Goal: Communication & Community: Answer question/provide support

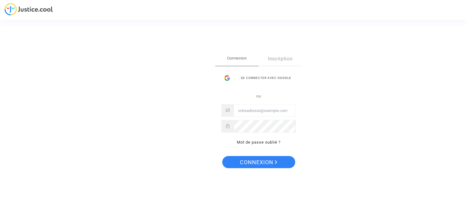
type input "[EMAIL_ADDRESS][DOMAIN_NAME]"
click at [230, 160] on button "Connexion" at bounding box center [258, 162] width 73 height 12
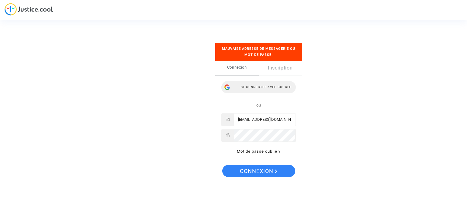
click at [260, 88] on div "Se connecter avec Google" at bounding box center [258, 87] width 74 height 12
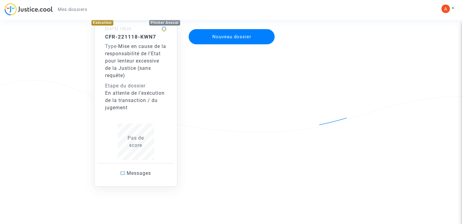
scroll to position [62, 0]
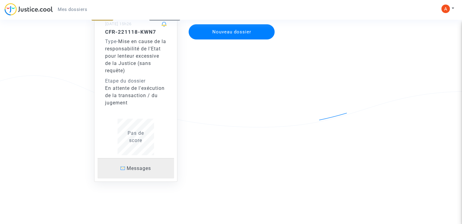
click at [146, 168] on span "Messages" at bounding box center [139, 169] width 24 height 6
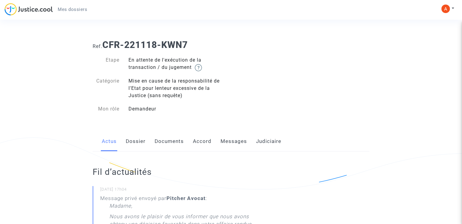
click at [140, 141] on link "Dossier" at bounding box center [136, 142] width 20 height 20
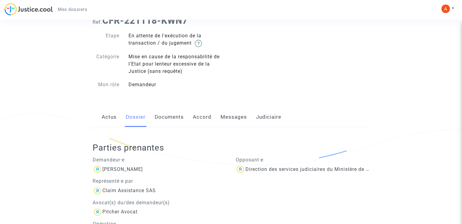
scroll to position [20, 0]
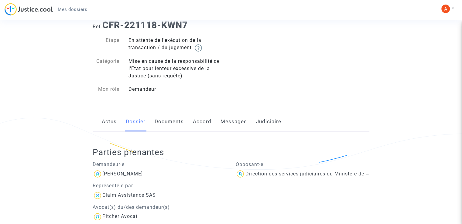
click at [176, 121] on link "Documents" at bounding box center [169, 122] width 29 height 20
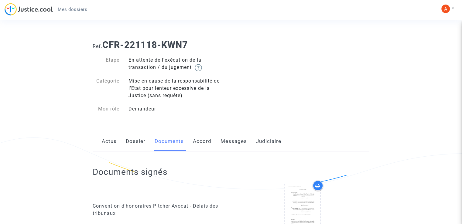
click at [235, 139] on link "Messages" at bounding box center [234, 142] width 26 height 20
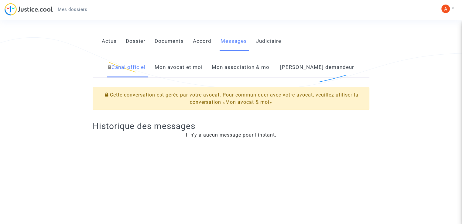
scroll to position [110, 0]
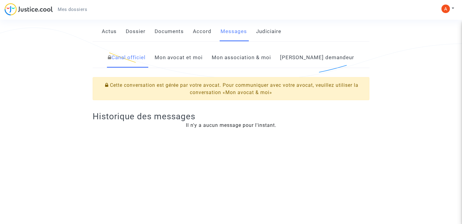
click at [179, 62] on link "Mon avocat et moi" at bounding box center [179, 58] width 48 height 20
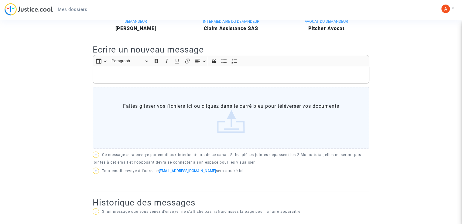
scroll to position [141, 0]
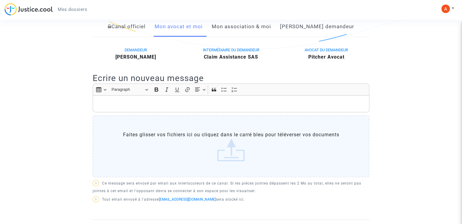
click at [241, 99] on div "Rich Text Editor, main" at bounding box center [231, 103] width 277 height 17
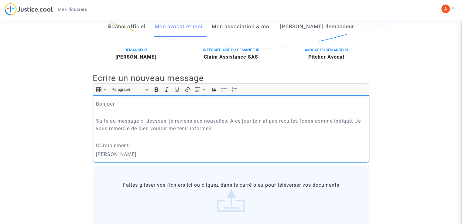
scroll to position [273, 0]
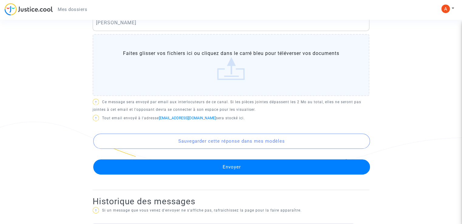
click at [288, 165] on button "Envoyer" at bounding box center [231, 166] width 277 height 15
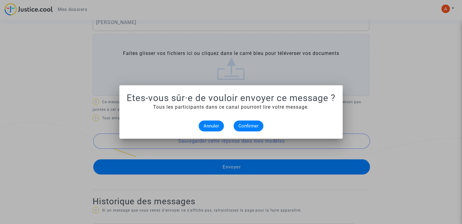
scroll to position [0, 0]
click at [251, 126] on span "Confirmer" at bounding box center [248, 125] width 20 height 5
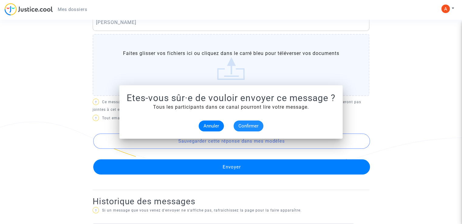
scroll to position [273, 0]
